Goal: Information Seeking & Learning: Learn about a topic

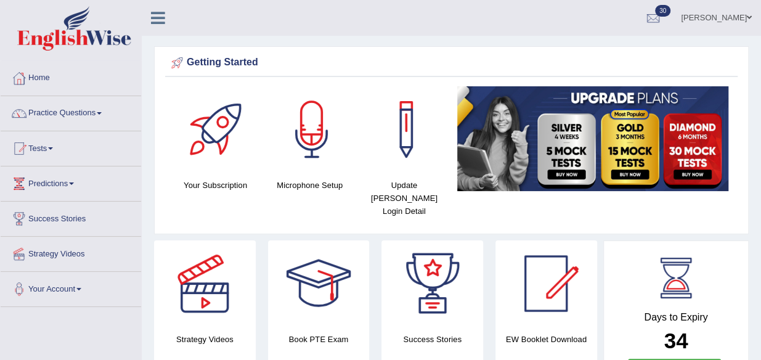
click at [102, 113] on span at bounding box center [99, 113] width 5 height 2
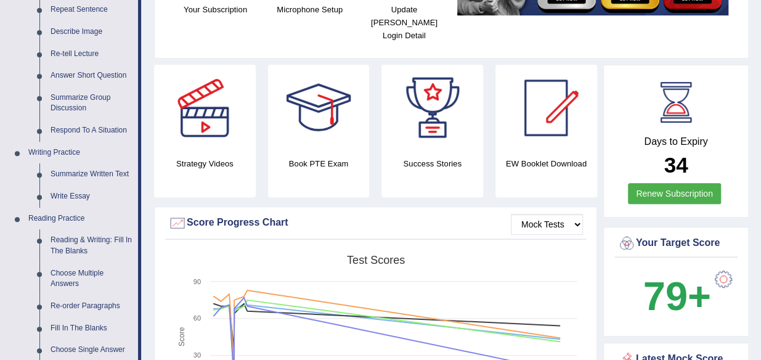
scroll to position [182, 0]
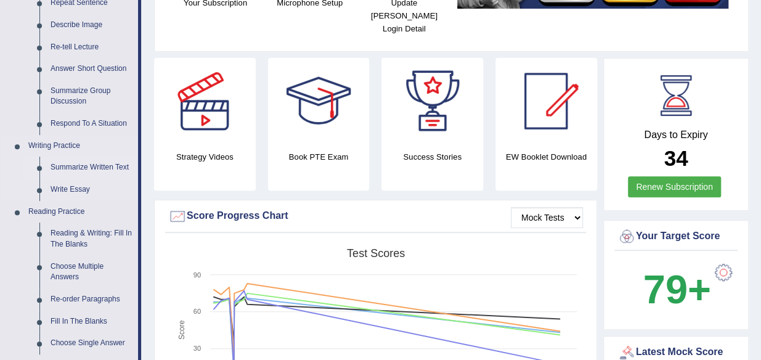
click at [95, 168] on link "Summarize Written Text" at bounding box center [91, 167] width 93 height 22
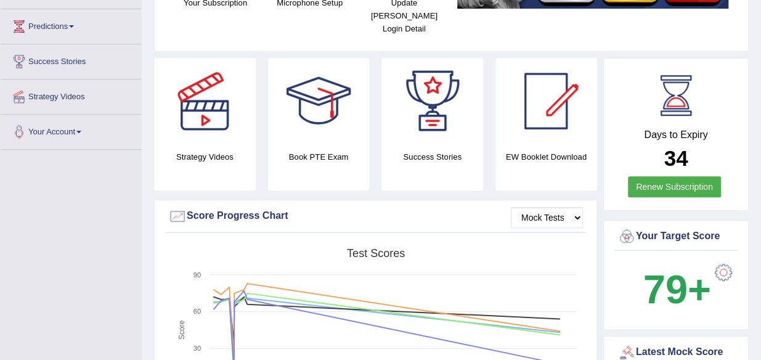
scroll to position [180, 0]
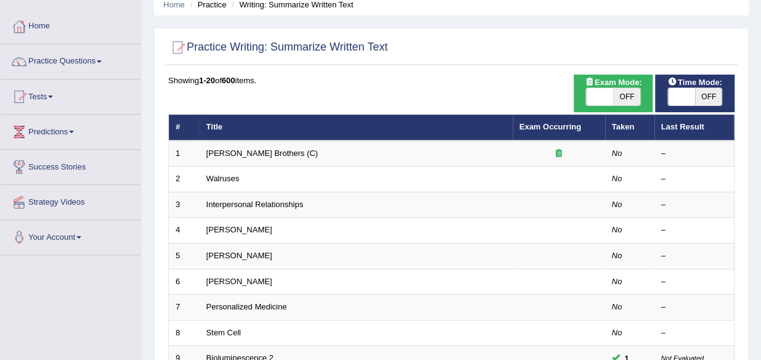
scroll to position [56, 0]
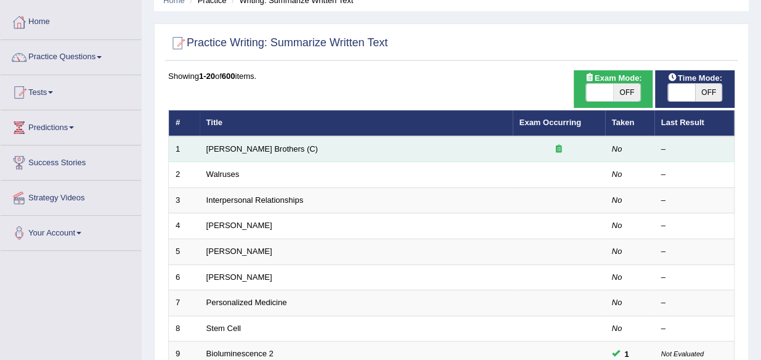
click at [307, 145] on td "Wright Brothers (C)" at bounding box center [356, 149] width 313 height 26
click at [625, 95] on span "OFF" at bounding box center [626, 92] width 27 height 17
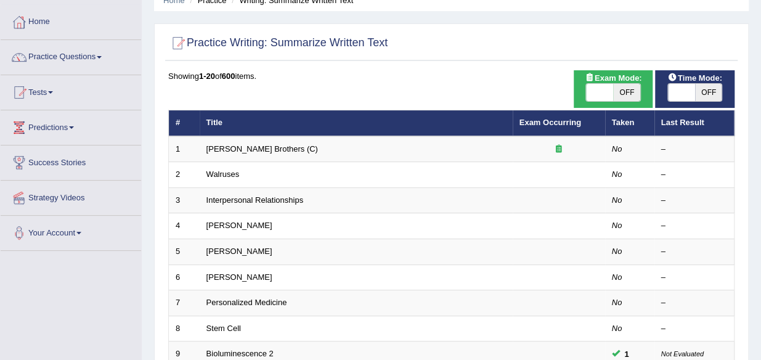
checkbox input "true"
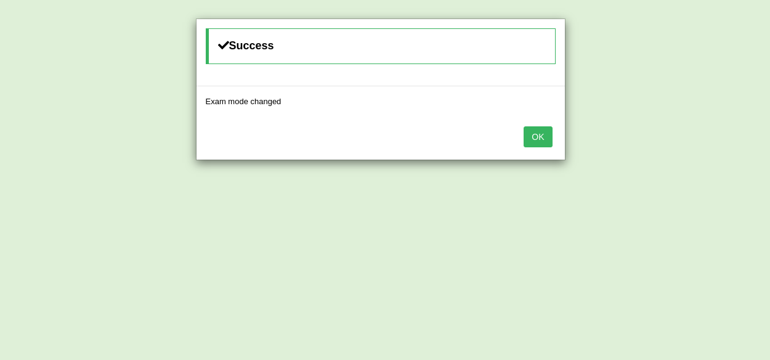
click at [530, 141] on button "OK" at bounding box center [538, 136] width 28 height 21
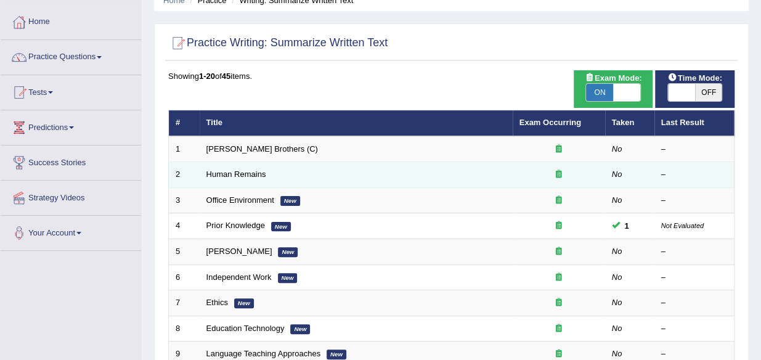
click at [325, 164] on td "Human Remains" at bounding box center [356, 175] width 313 height 26
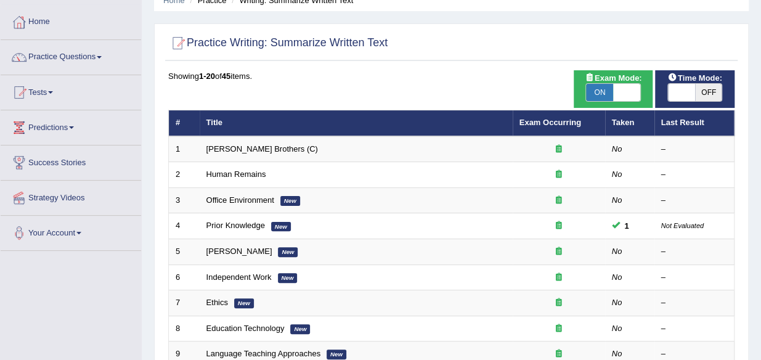
click at [53, 91] on span at bounding box center [50, 92] width 5 height 2
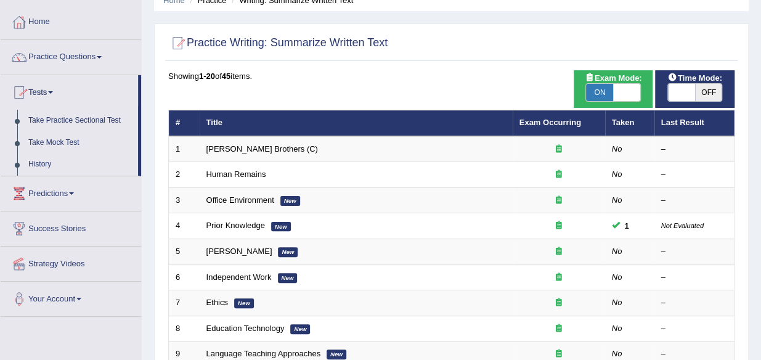
click at [102, 56] on span at bounding box center [99, 57] width 5 height 2
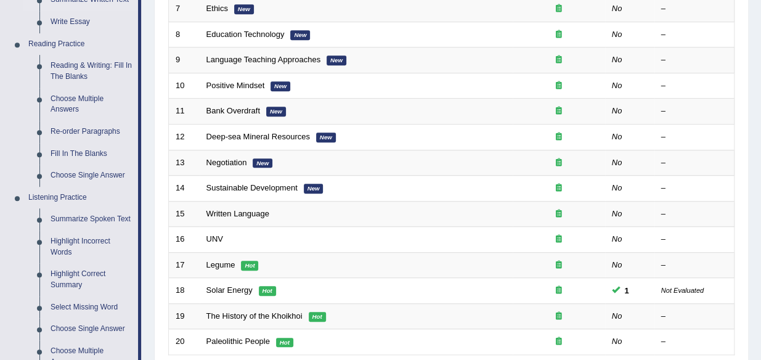
scroll to position [354, 0]
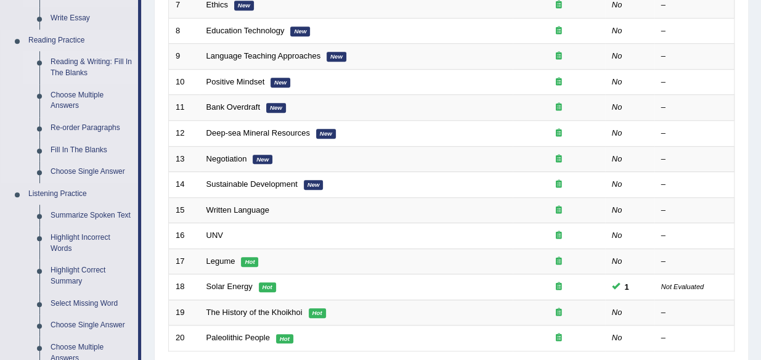
click at [86, 59] on link "Reading & Writing: Fill In The Blanks" at bounding box center [91, 67] width 93 height 33
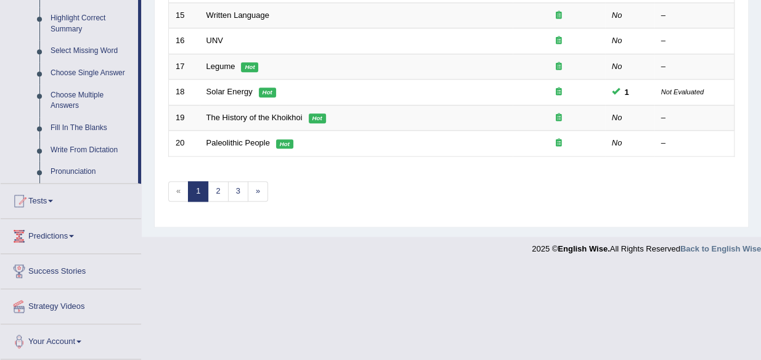
scroll to position [497, 0]
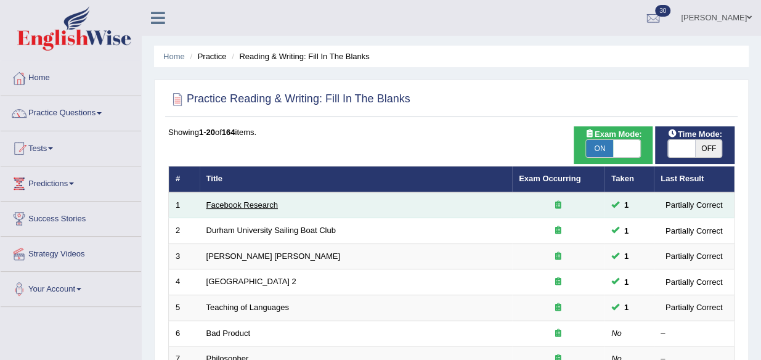
click at [235, 201] on link "Facebook Research" at bounding box center [241, 204] width 71 height 9
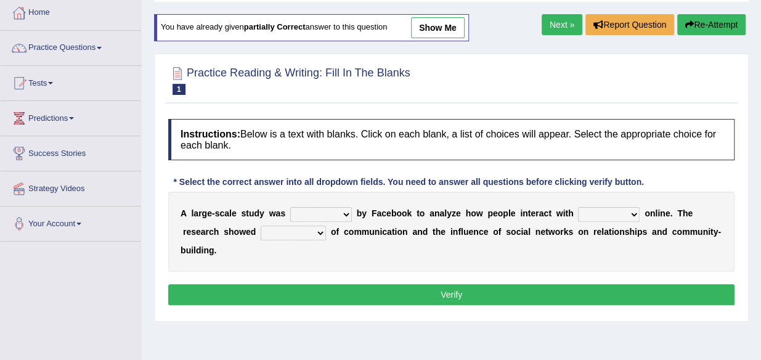
scroll to position [69, 0]
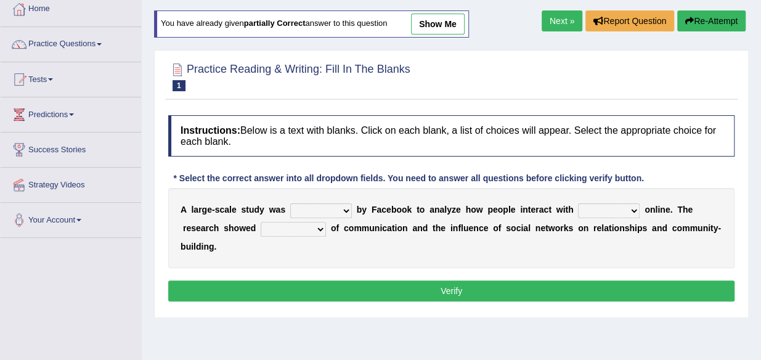
click at [354, 208] on b at bounding box center [354, 210] width 5 height 10
click at [352, 211] on b at bounding box center [354, 210] width 5 height 10
click at [354, 211] on b at bounding box center [354, 210] width 5 height 10
click at [345, 203] on select "surveyed had asked made" at bounding box center [321, 210] width 62 height 15
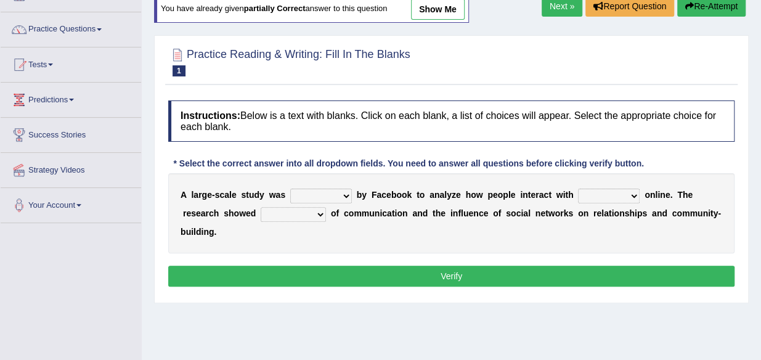
scroll to position [85, 0]
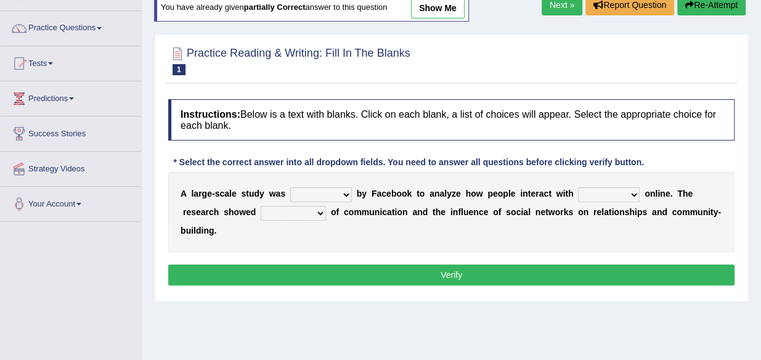
click at [352, 193] on b at bounding box center [354, 194] width 5 height 10
click at [343, 196] on select "surveyed had asked made" at bounding box center [321, 194] width 62 height 15
select select "made"
click at [290, 187] on select "surveyed had asked made" at bounding box center [321, 194] width 62 height 15
click at [632, 195] on select "together all each other another" at bounding box center [609, 194] width 62 height 15
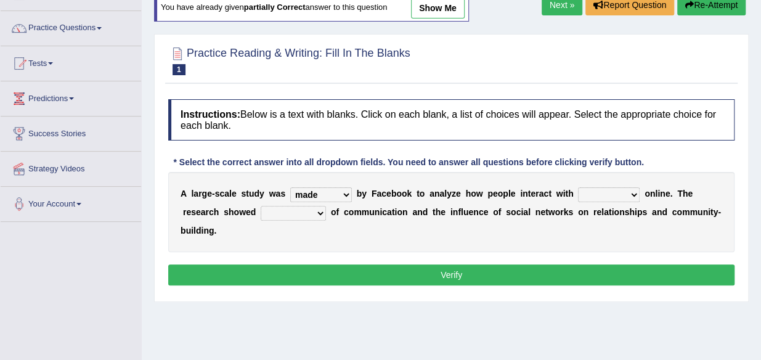
select select "each other"
click at [578, 187] on select "together all each other another" at bounding box center [609, 194] width 62 height 15
click at [313, 213] on select "advantages standards fellowships patterns" at bounding box center [293, 213] width 65 height 15
select select "patterns"
click at [261, 206] on select "advantages standards fellowships patterns" at bounding box center [293, 213] width 65 height 15
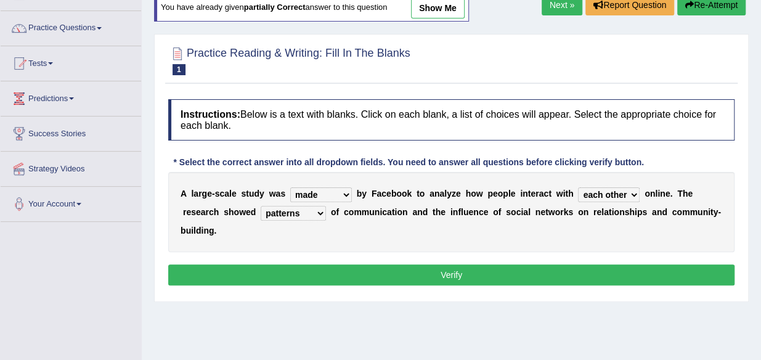
click at [623, 274] on button "Verify" at bounding box center [451, 274] width 566 height 21
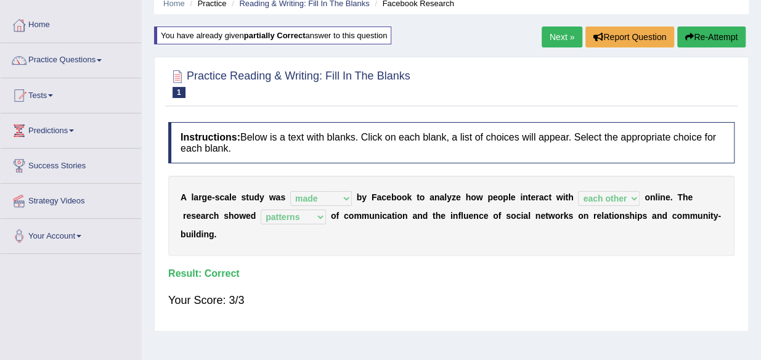
scroll to position [49, 0]
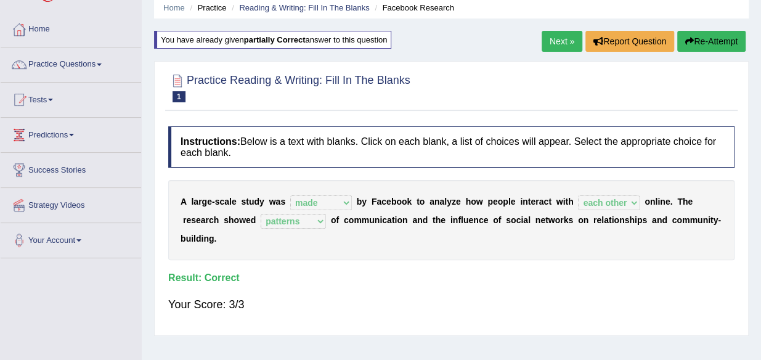
click at [564, 47] on link "Next »" at bounding box center [561, 41] width 41 height 21
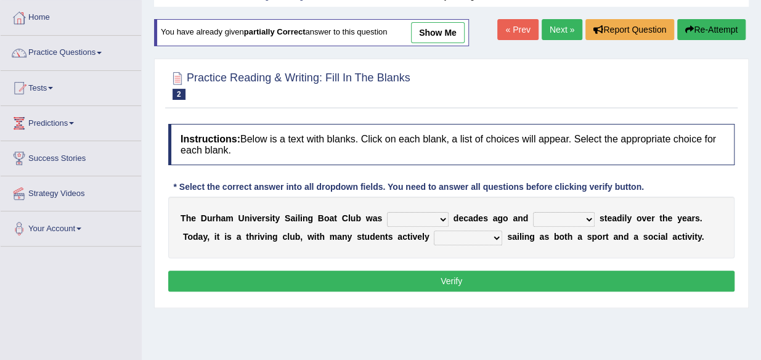
scroll to position [67, 0]
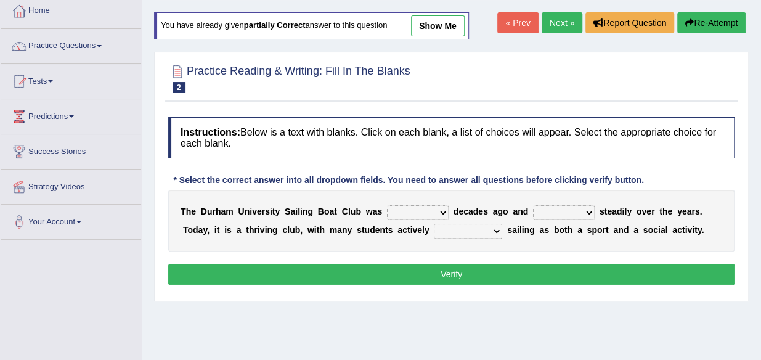
click at [437, 217] on select "found fund founded find" at bounding box center [418, 212] width 62 height 15
select select "found"
click at [387, 205] on select "found fund founded find" at bounding box center [418, 212] width 62 height 15
click at [444, 211] on select "found fund founded find" at bounding box center [418, 212] width 62 height 15
click at [587, 207] on select "grow growing has grown grown" at bounding box center [564, 212] width 62 height 15
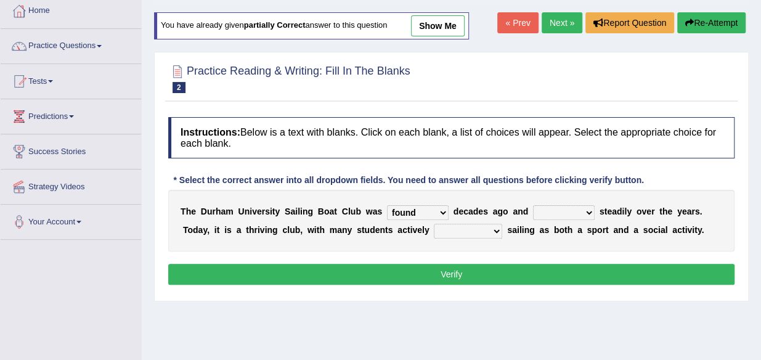
select select "has grown"
click at [533, 205] on select "grow growing has grown grown" at bounding box center [564, 212] width 62 height 15
click at [490, 233] on select "enjoy enjoyed are enjoying enjoying" at bounding box center [468, 231] width 68 height 15
select select "enjoying"
click at [434, 224] on select "enjoy enjoyed are enjoying enjoying" at bounding box center [468, 231] width 68 height 15
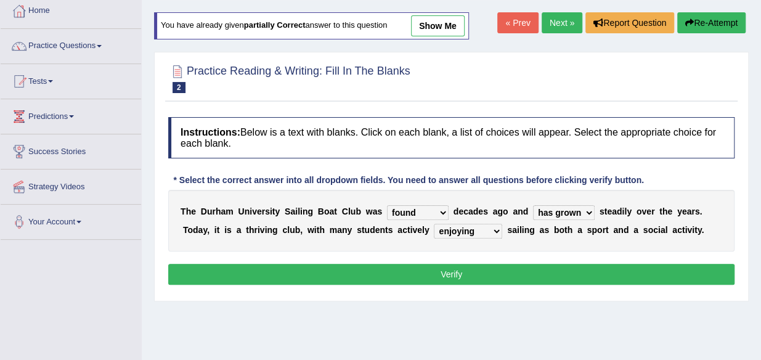
click at [607, 269] on button "Verify" at bounding box center [451, 274] width 566 height 21
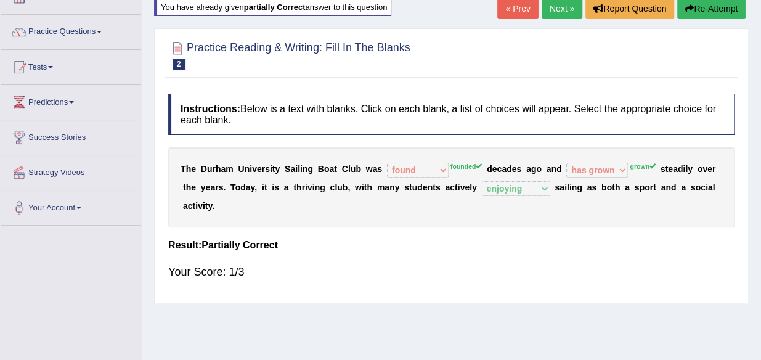
scroll to position [82, 0]
click at [559, 9] on link "Next »" at bounding box center [561, 8] width 41 height 21
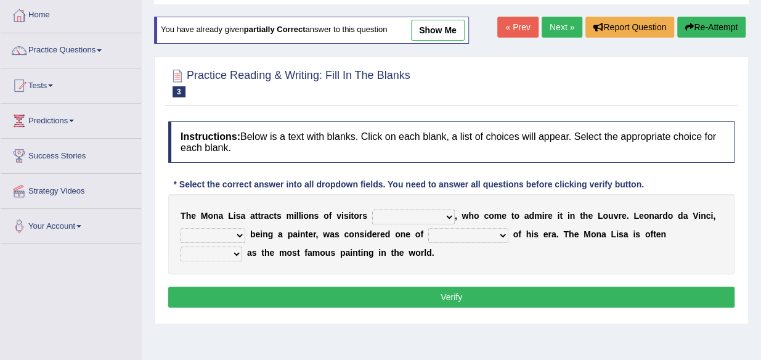
scroll to position [63, 0]
click at [448, 215] on select "around the year the all year all year round per year" at bounding box center [413, 216] width 83 height 15
select select "around the year"
click at [372, 209] on select "around the year the all year all year round per year" at bounding box center [413, 216] width 83 height 15
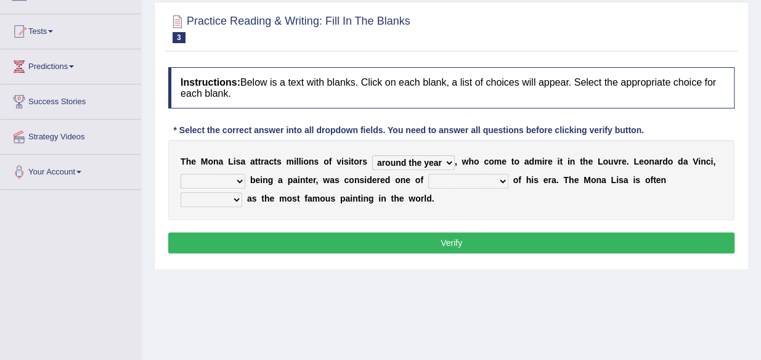
scroll to position [116, 0]
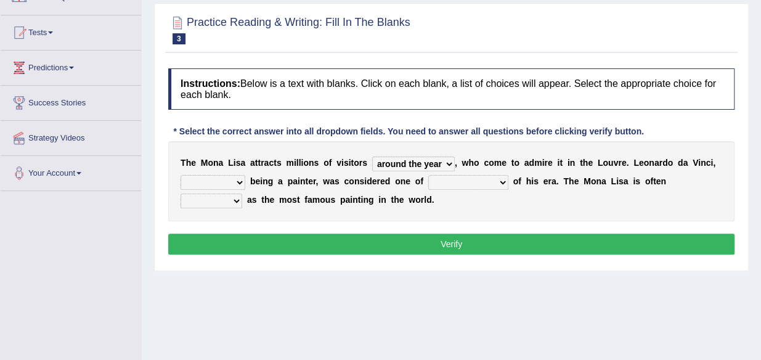
click at [239, 185] on select "rather than as much as as well as as long as" at bounding box center [212, 182] width 65 height 15
select select "as well as"
click at [180, 175] on select "rather than as much as as well as as long as" at bounding box center [212, 182] width 65 height 15
click at [508, 184] on b at bounding box center [510, 181] width 5 height 10
click at [501, 182] on select "better artists artist the better artist the best artists" at bounding box center [468, 182] width 80 height 15
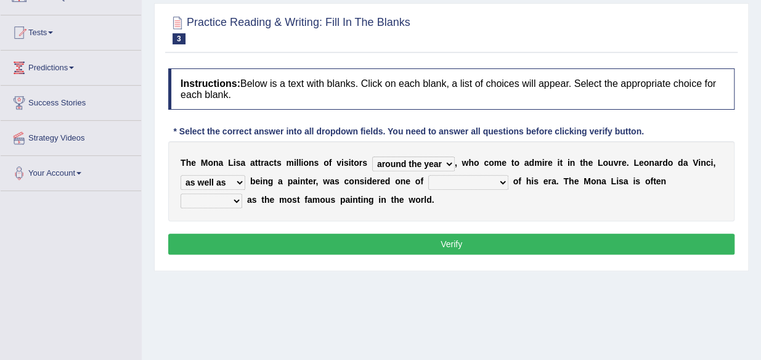
select select "the best artists"
click at [428, 175] on select "better artists artist the better artist the best artists" at bounding box center [468, 182] width 80 height 15
click at [237, 218] on div "T h e M o n a L i s a a t t r a c t s m i l l i o n s o f v i s i t o r s aroun…" at bounding box center [451, 181] width 566 height 80
click at [235, 203] on select "classified suggested predicted described" at bounding box center [211, 200] width 62 height 15
select select "classified"
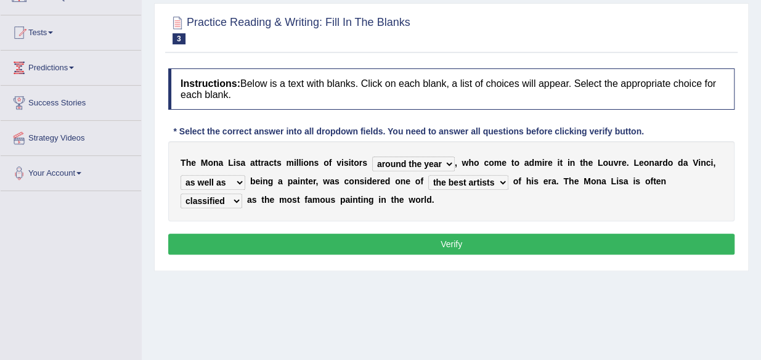
click at [180, 193] on select "classified suggested predicted described" at bounding box center [211, 200] width 62 height 15
click at [446, 240] on button "Verify" at bounding box center [451, 243] width 566 height 21
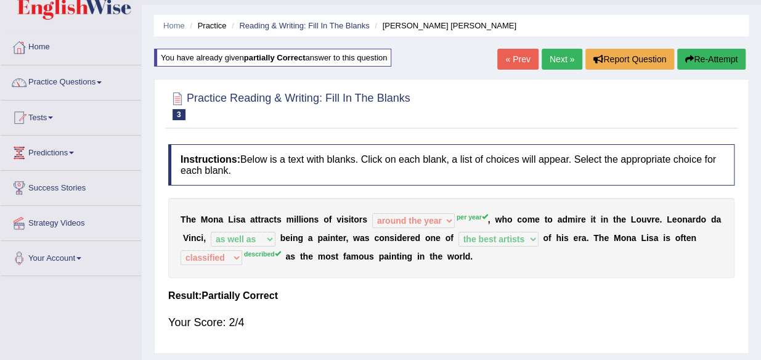
scroll to position [0, 0]
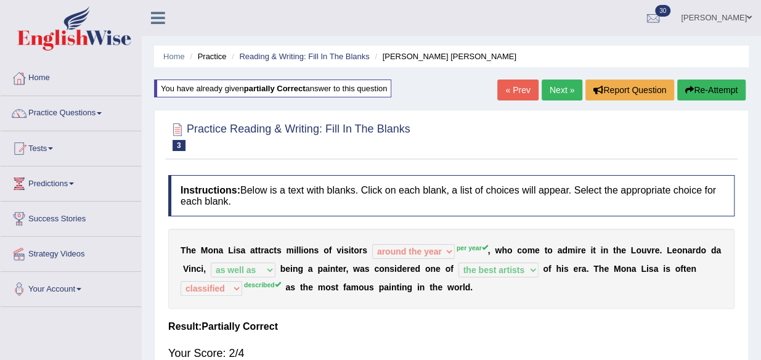
click at [553, 92] on link "Next »" at bounding box center [561, 89] width 41 height 21
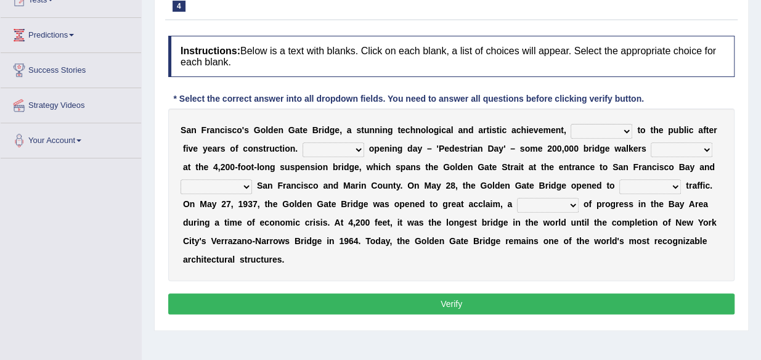
scroll to position [146, 0]
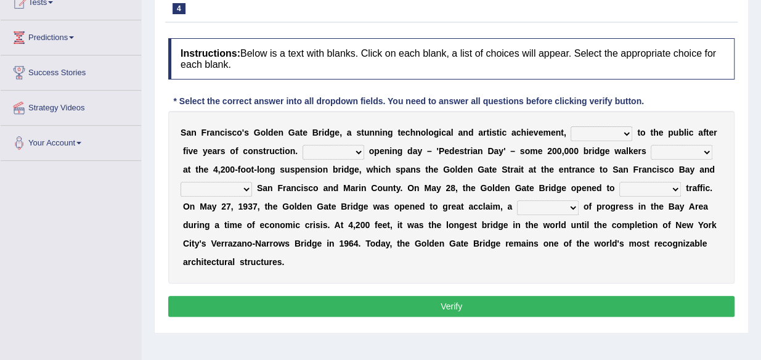
click at [625, 134] on select "opens closes appears equals" at bounding box center [601, 133] width 62 height 15
select select "opens"
click at [570, 126] on select "opens closes appears equals" at bounding box center [601, 133] width 62 height 15
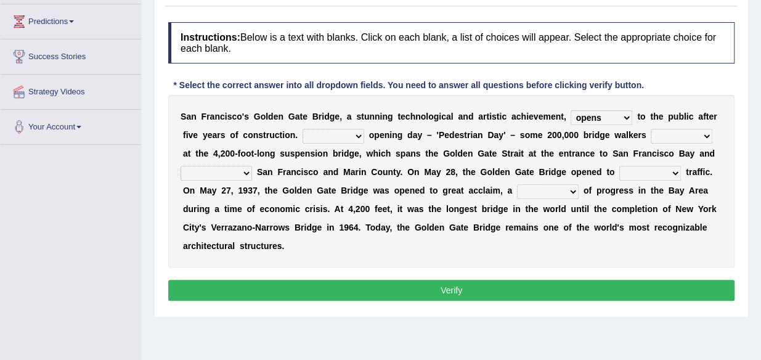
scroll to position [163, 0]
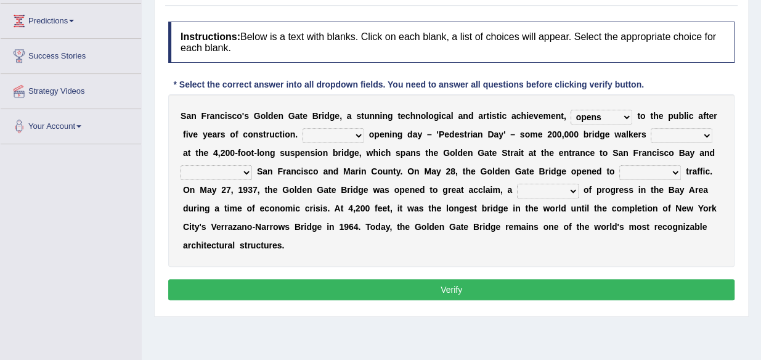
click at [355, 132] on select "On During Since When" at bounding box center [333, 135] width 62 height 15
select select "During"
click at [302, 128] on select "On During Since When" at bounding box center [333, 135] width 62 height 15
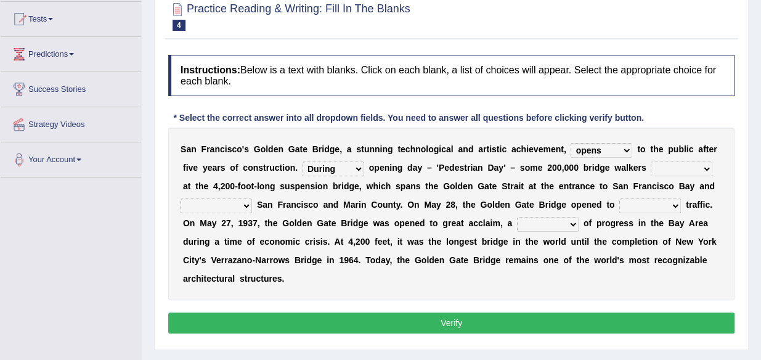
scroll to position [130, 0]
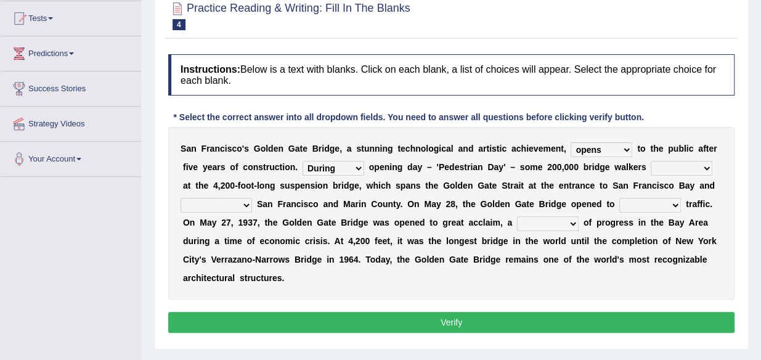
click at [707, 163] on select "stationed looked marveled laughed" at bounding box center [682, 168] width 62 height 15
select select "stationed"
click at [651, 161] on select "stationed looked marveled laughed" at bounding box center [682, 168] width 62 height 15
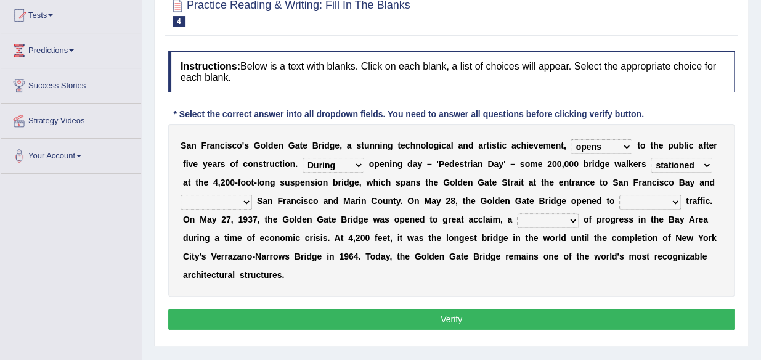
scroll to position [136, 0]
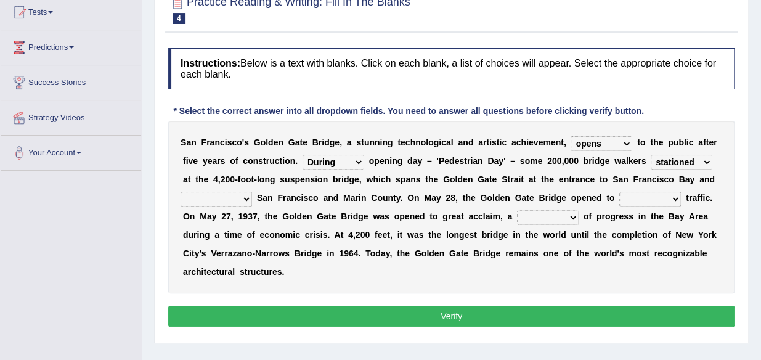
click at [245, 201] on select "separates connects channels differentiates" at bounding box center [215, 199] width 71 height 15
select select "differentiates"
click at [180, 192] on select "separates connects channels differentiates" at bounding box center [215, 199] width 71 height 15
click at [246, 194] on select "separates connects channels differentiates" at bounding box center [215, 199] width 71 height 15
click at [134, 225] on div "Toggle navigation Home Practice Questions Speaking Practice Read Aloud Repeat S…" at bounding box center [380, 184] width 761 height 641
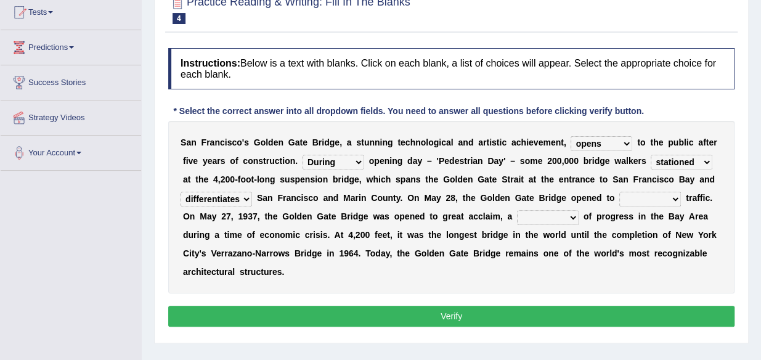
click at [246, 199] on select "separates connects channels differentiates" at bounding box center [215, 199] width 71 height 15
click at [144, 258] on div "Home Practice Reading & Writing: Fill In The Blanks Golden Gate Bridge 2 You ha…" at bounding box center [451, 172] width 619 height 616
click at [671, 196] on select "aquatic vehicular airborne watertight" at bounding box center [650, 199] width 62 height 15
select select "vehicular"
click at [619, 192] on select "aquatic vehicular airborne watertight" at bounding box center [650, 199] width 62 height 15
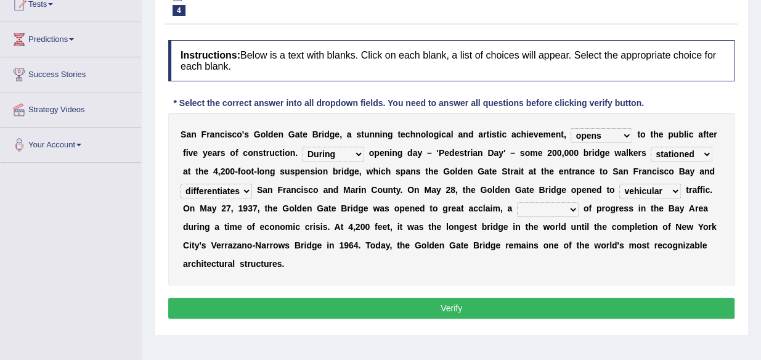
scroll to position [144, 0]
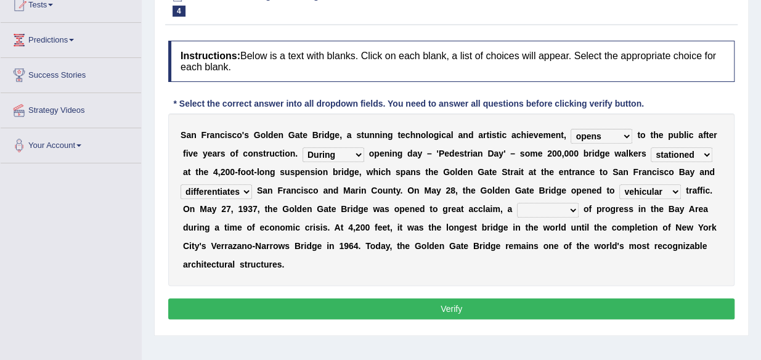
click at [574, 211] on select "denial symbol technique yield" at bounding box center [548, 210] width 62 height 15
select select "symbol"
click at [517, 203] on select "denial symbol technique yield" at bounding box center [548, 210] width 62 height 15
click at [606, 309] on button "Verify" at bounding box center [451, 308] width 566 height 21
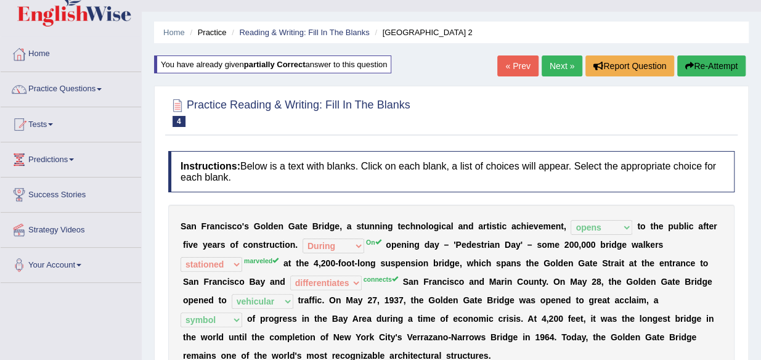
scroll to position [0, 0]
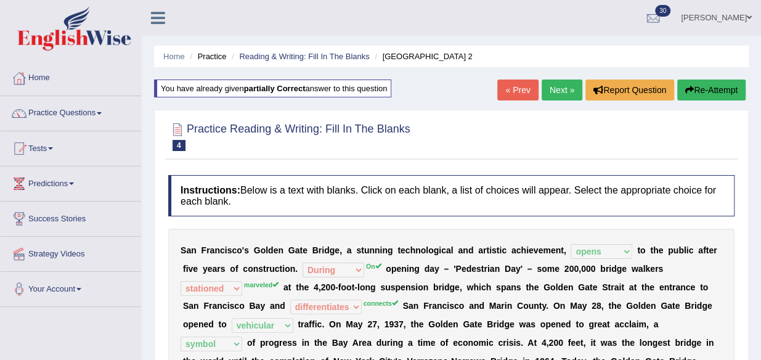
click at [561, 95] on link "Next »" at bounding box center [561, 89] width 41 height 21
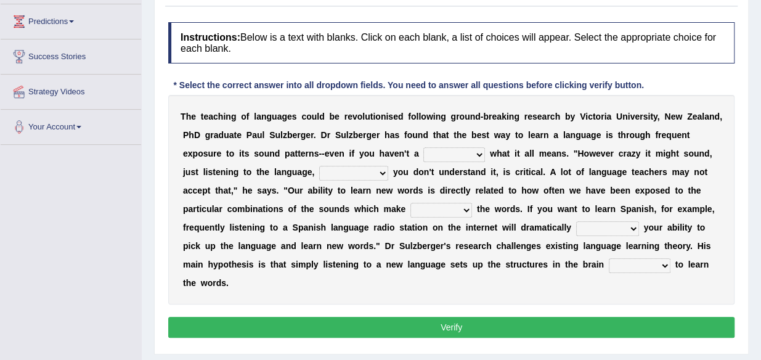
scroll to position [161, 0]
